Goal: Task Accomplishment & Management: Complete application form

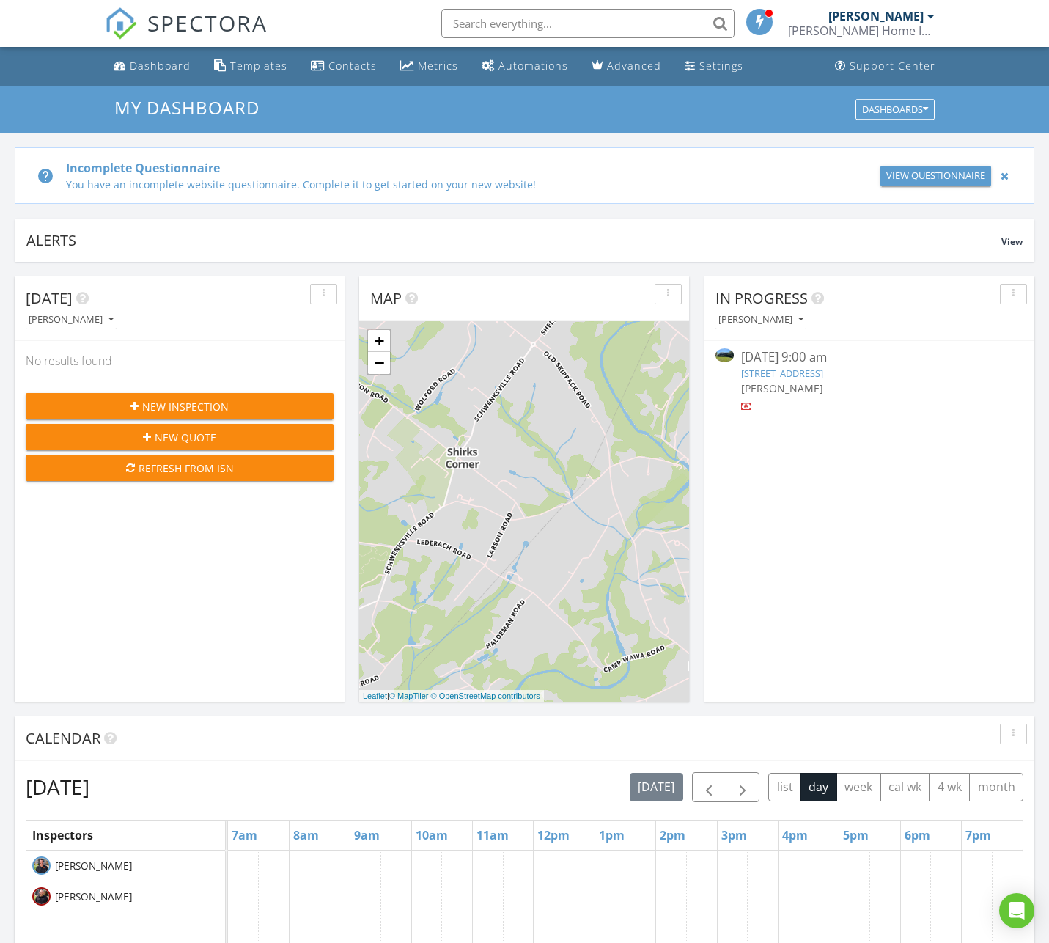
click at [798, 375] on link "768 S Trappe Rd, Collegeville, PA 19426" at bounding box center [782, 372] width 82 height 13
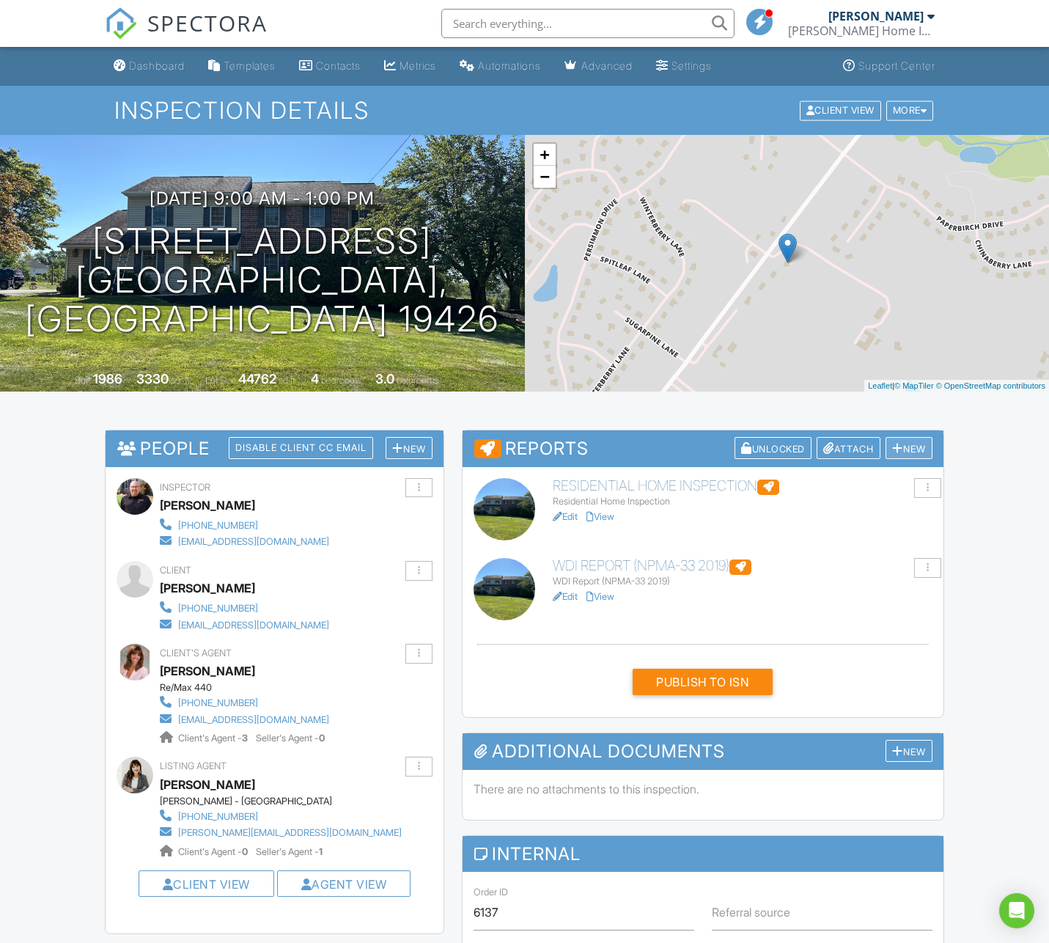
click at [915, 446] on div "New" at bounding box center [908, 448] width 47 height 23
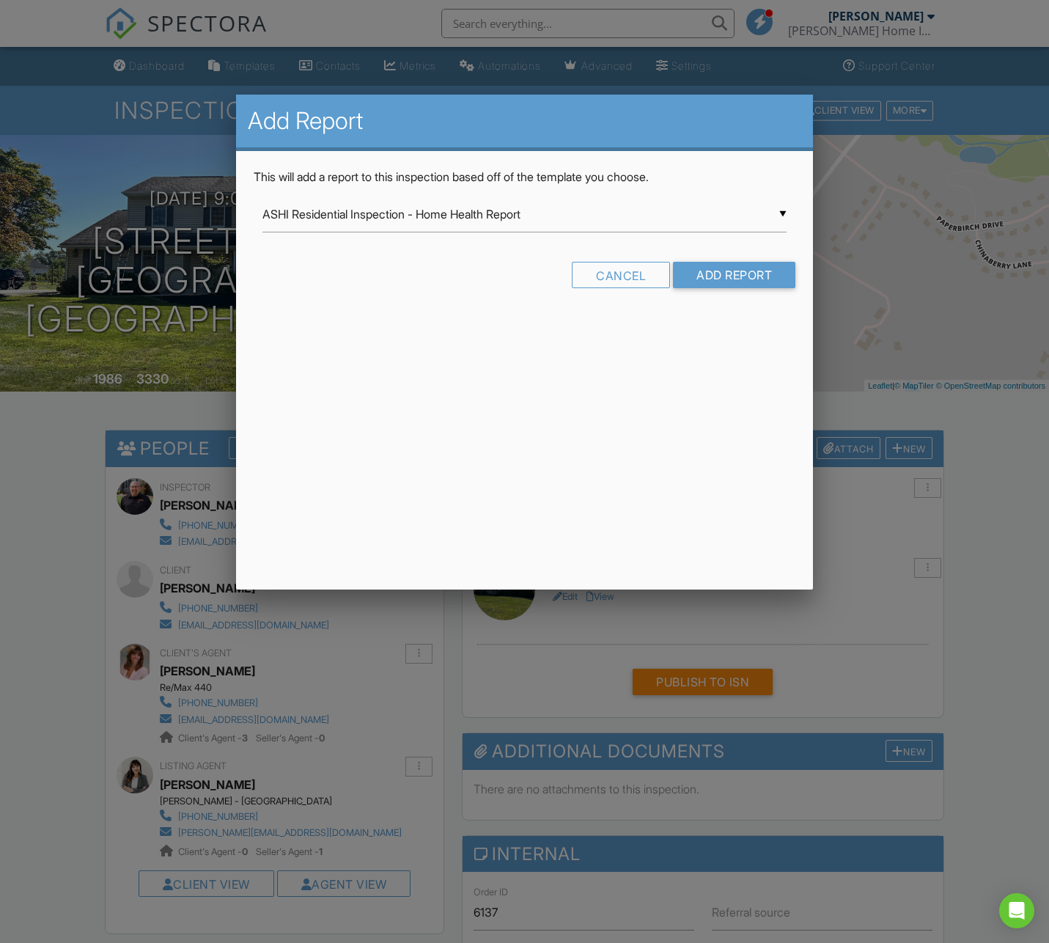
click at [785, 213] on input "ASHI Residential Inspection - Home Health Report" at bounding box center [524, 214] width 524 height 36
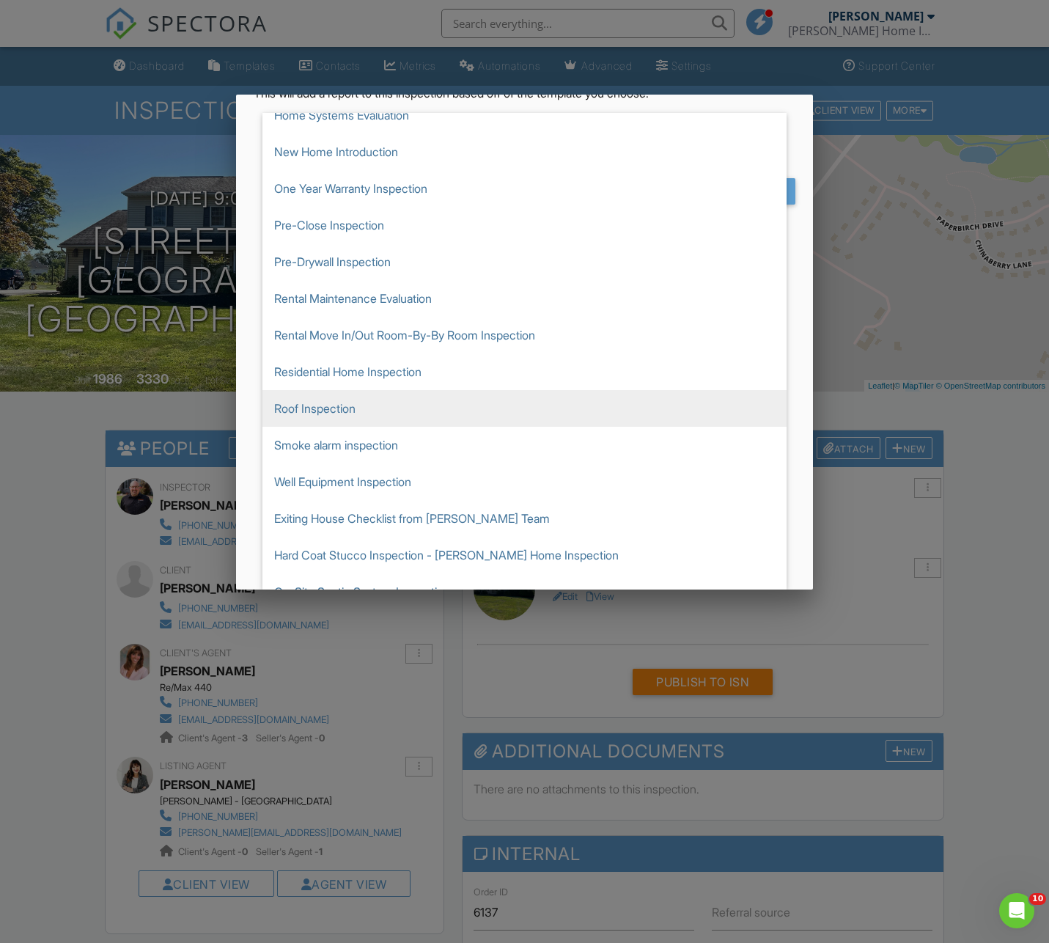
scroll to position [147, 0]
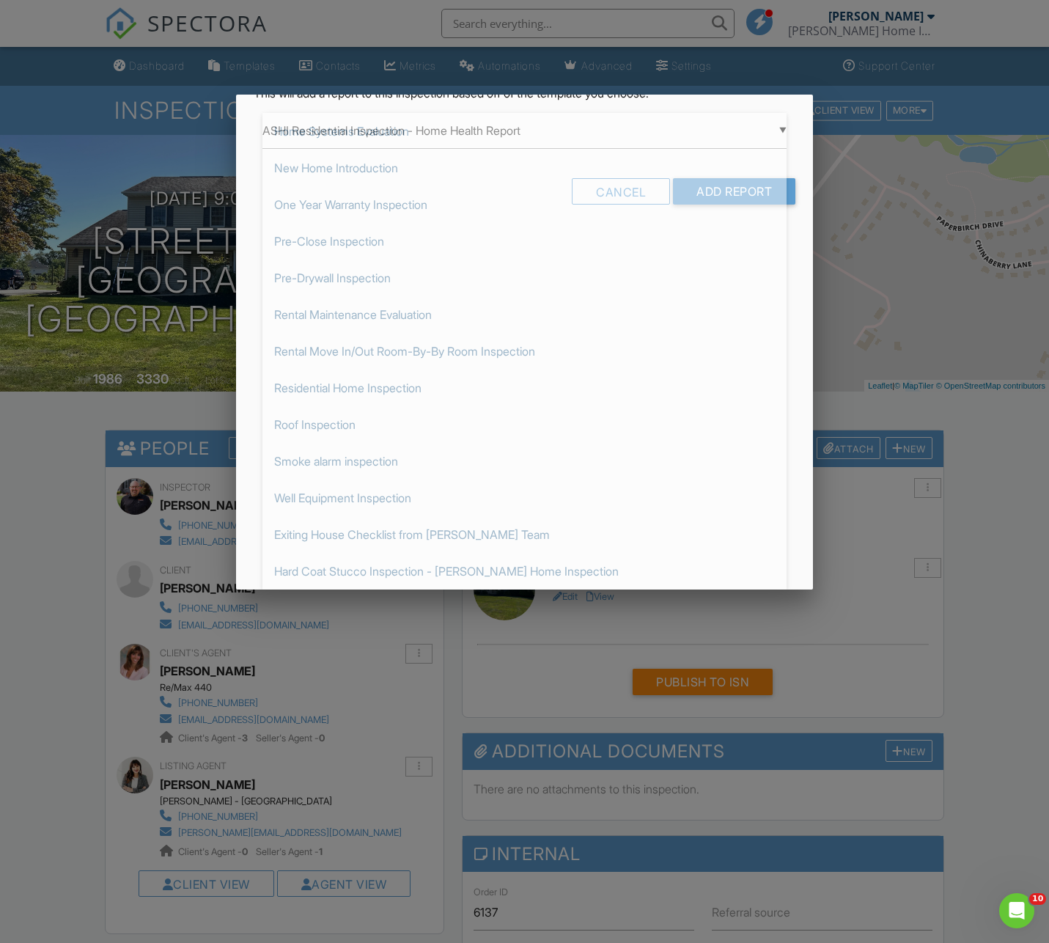
click at [321, 506] on span "Well Equipment Inspection" at bounding box center [524, 497] width 524 height 37
type input "Well Equipment Inspection"
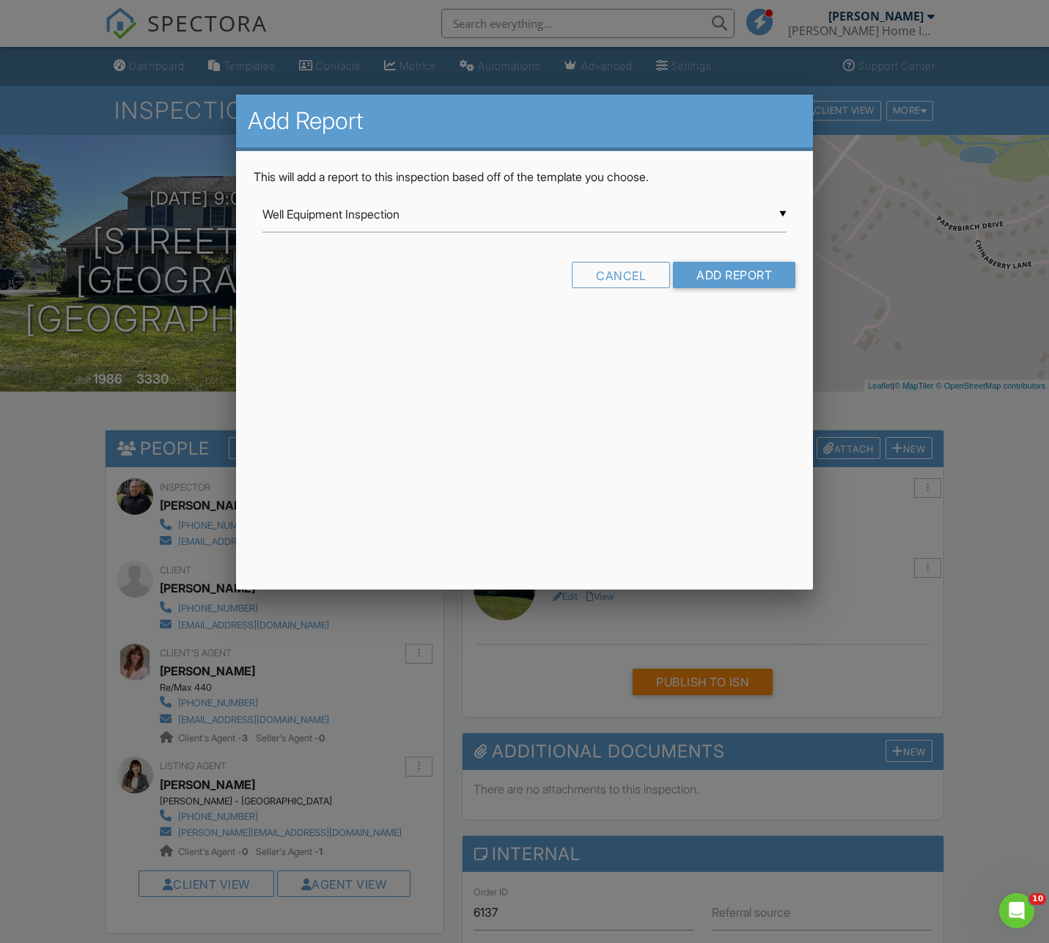
scroll to position [0, 0]
click at [754, 279] on input "Add Report" at bounding box center [734, 275] width 122 height 26
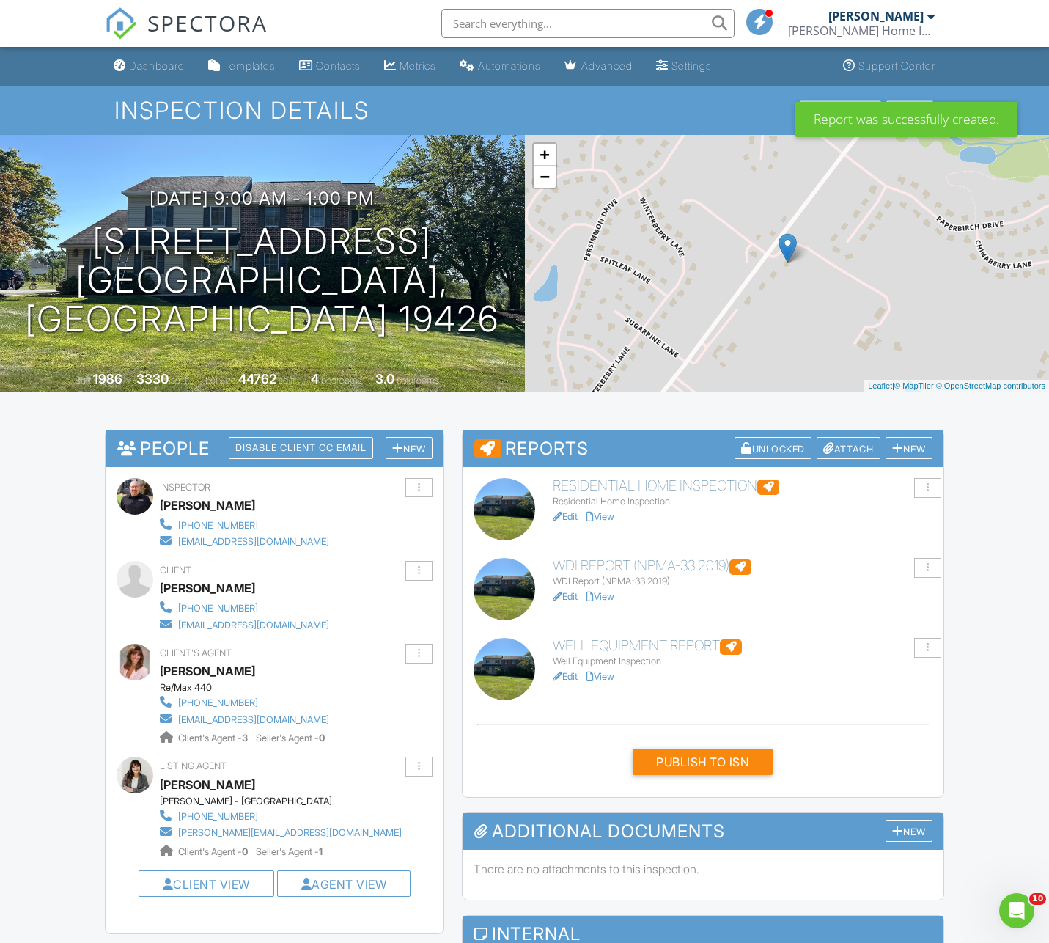
click at [568, 671] on link "Edit" at bounding box center [565, 676] width 25 height 11
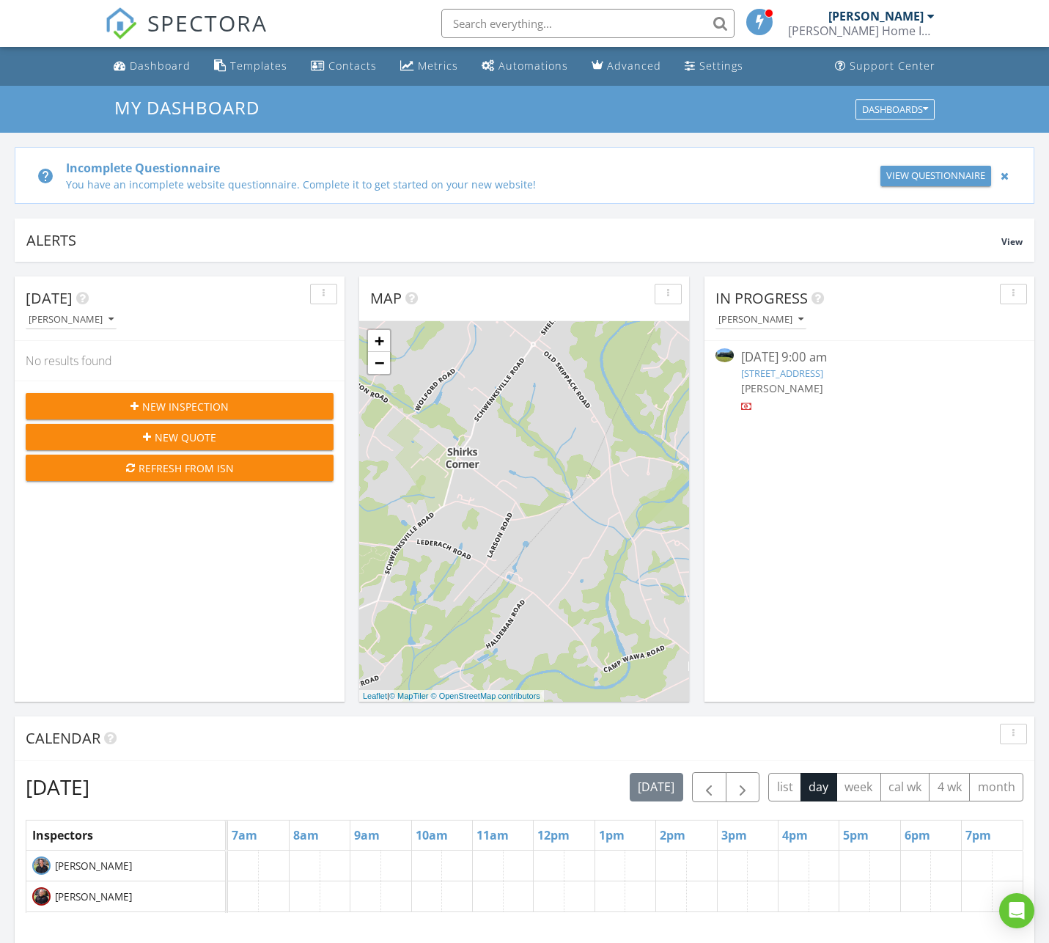
scroll to position [1335, 1050]
click at [772, 372] on link "768 S Trappe Rd, Collegeville, PA 19426" at bounding box center [782, 372] width 82 height 13
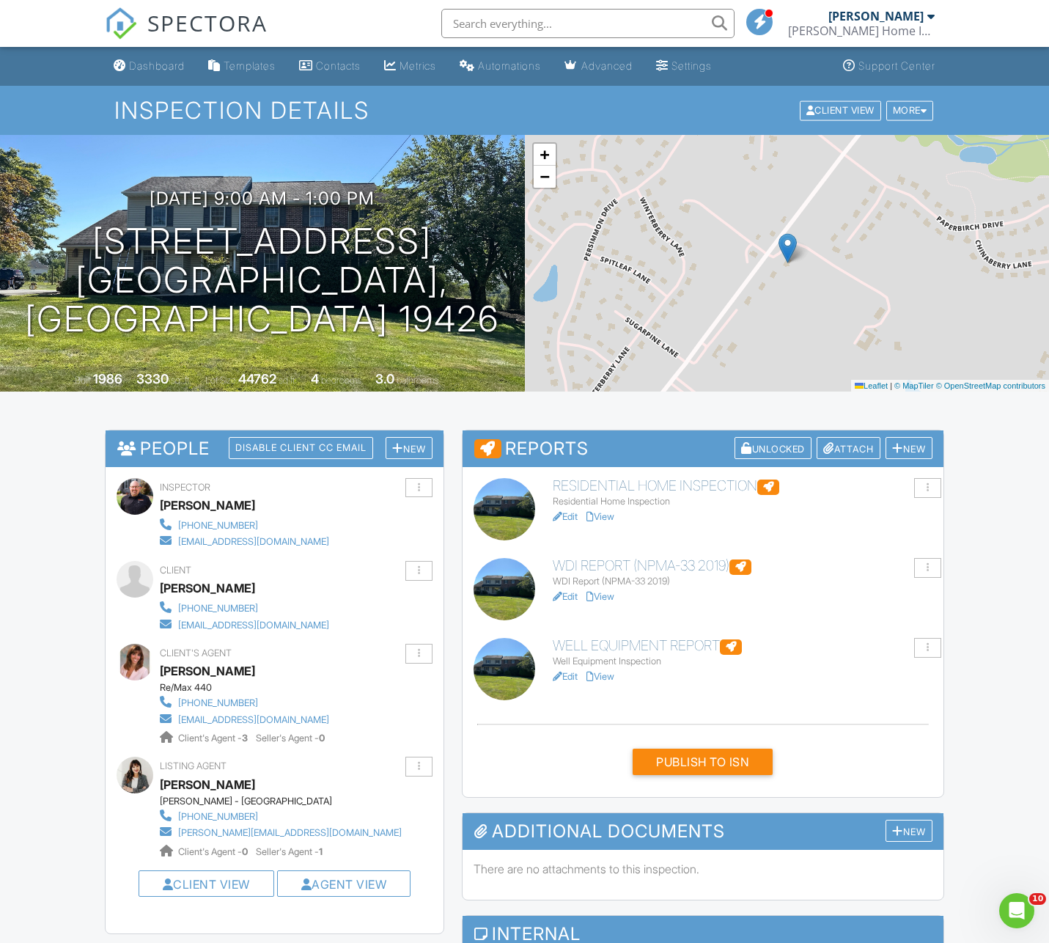
click at [562, 674] on link "Edit" at bounding box center [565, 676] width 25 height 11
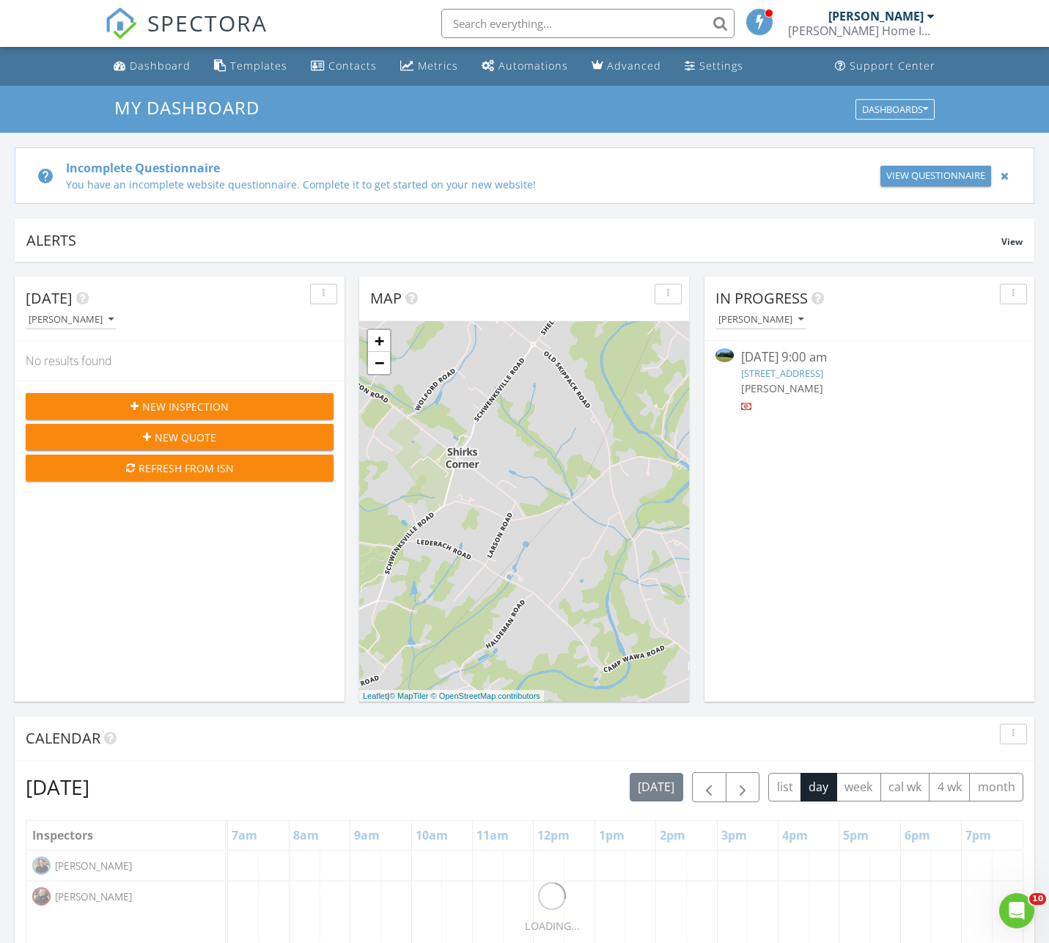
scroll to position [1335, 1050]
click at [781, 373] on link "768 S Trappe Rd, Collegeville, PA 19426" at bounding box center [782, 372] width 82 height 13
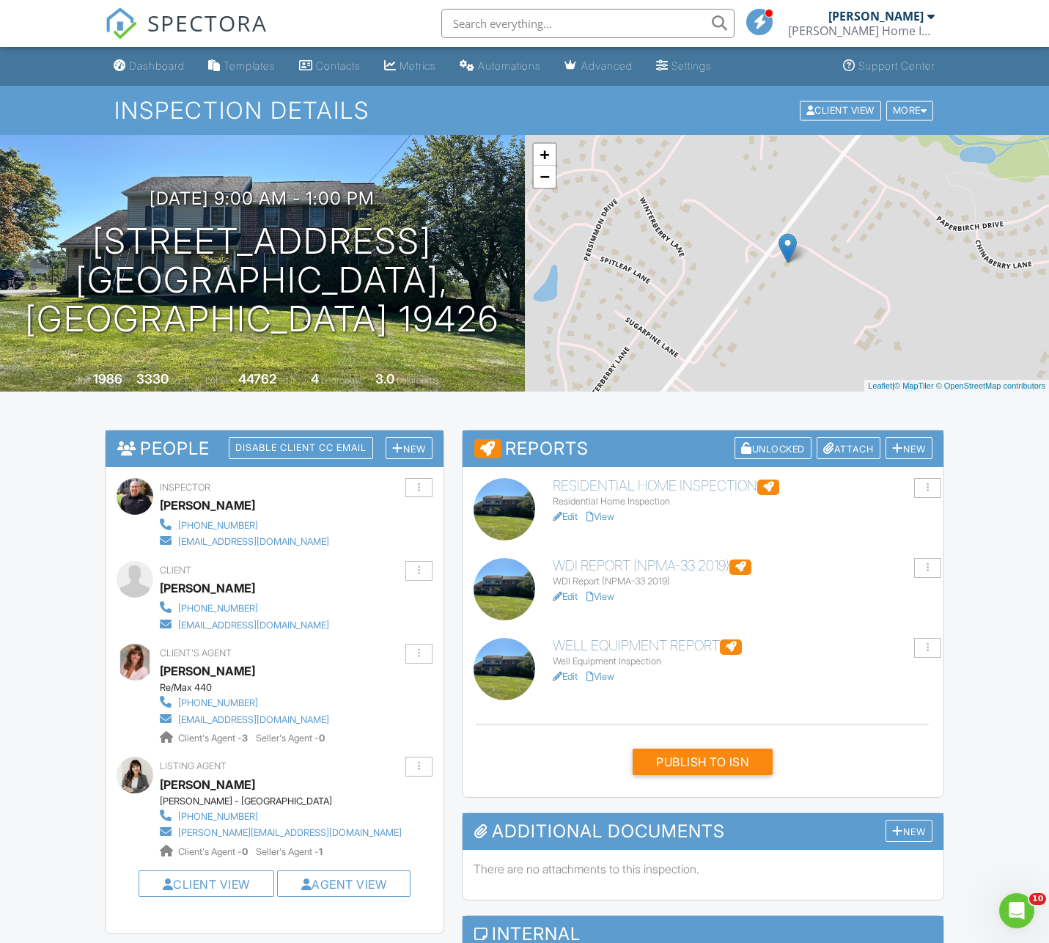
click at [568, 679] on link "Edit" at bounding box center [565, 676] width 25 height 11
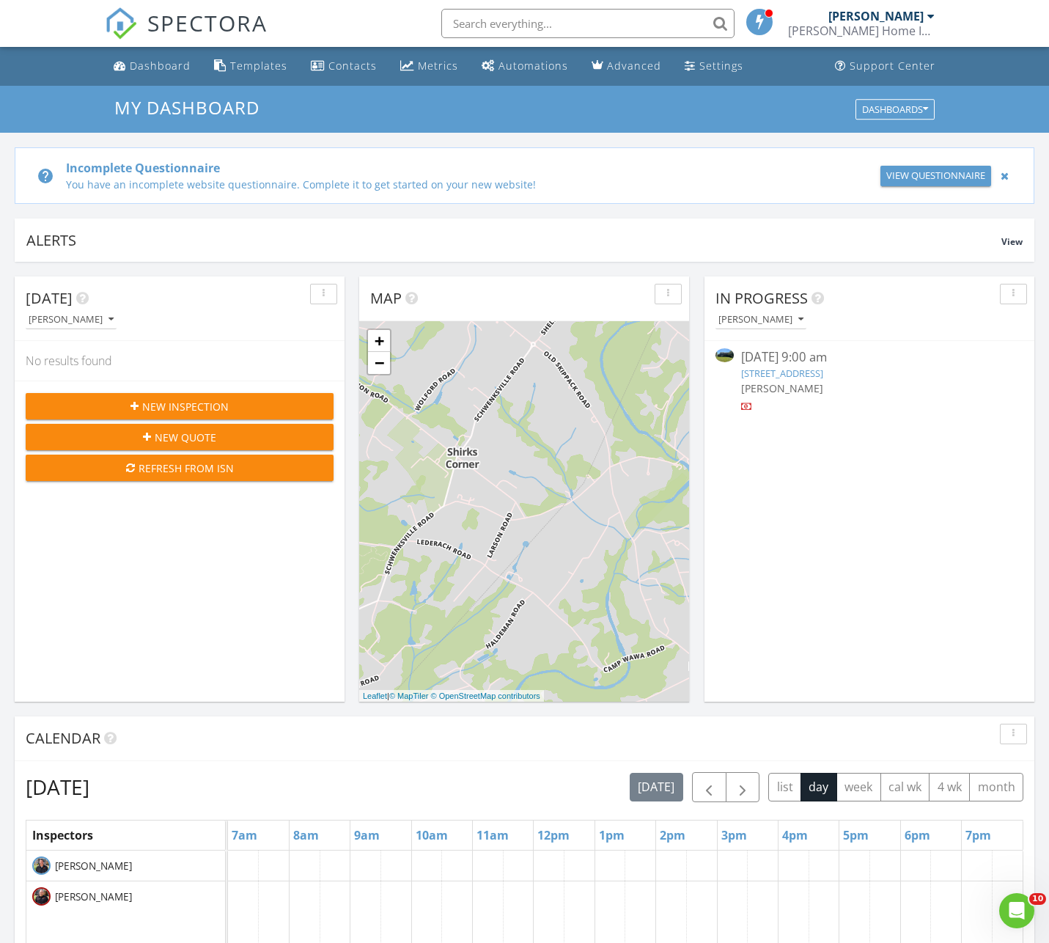
click at [823, 367] on link "768 S Trappe Rd, Collegeville, PA 19426" at bounding box center [782, 372] width 82 height 13
